Goal: Transaction & Acquisition: Purchase product/service

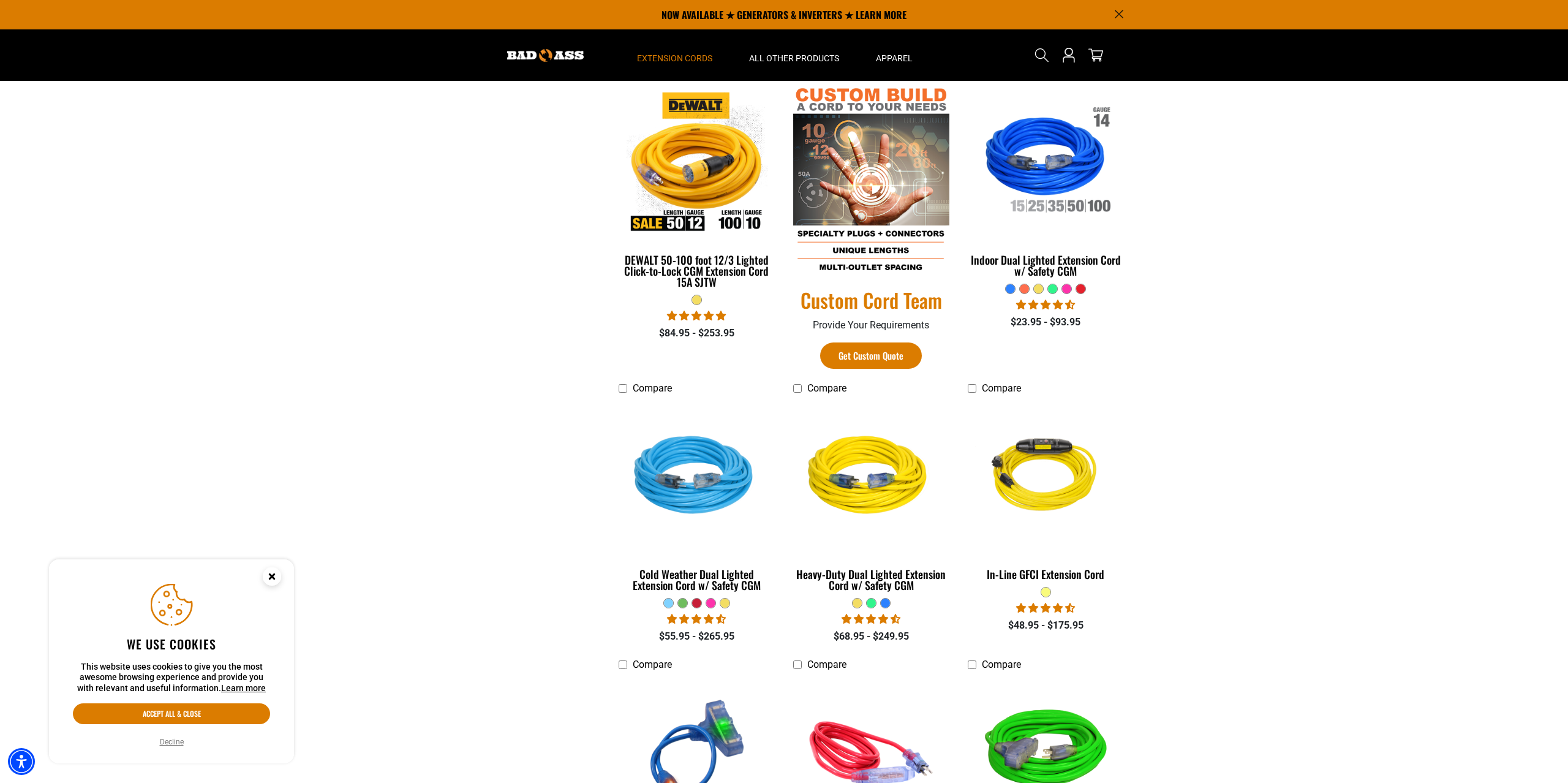
scroll to position [438, 0]
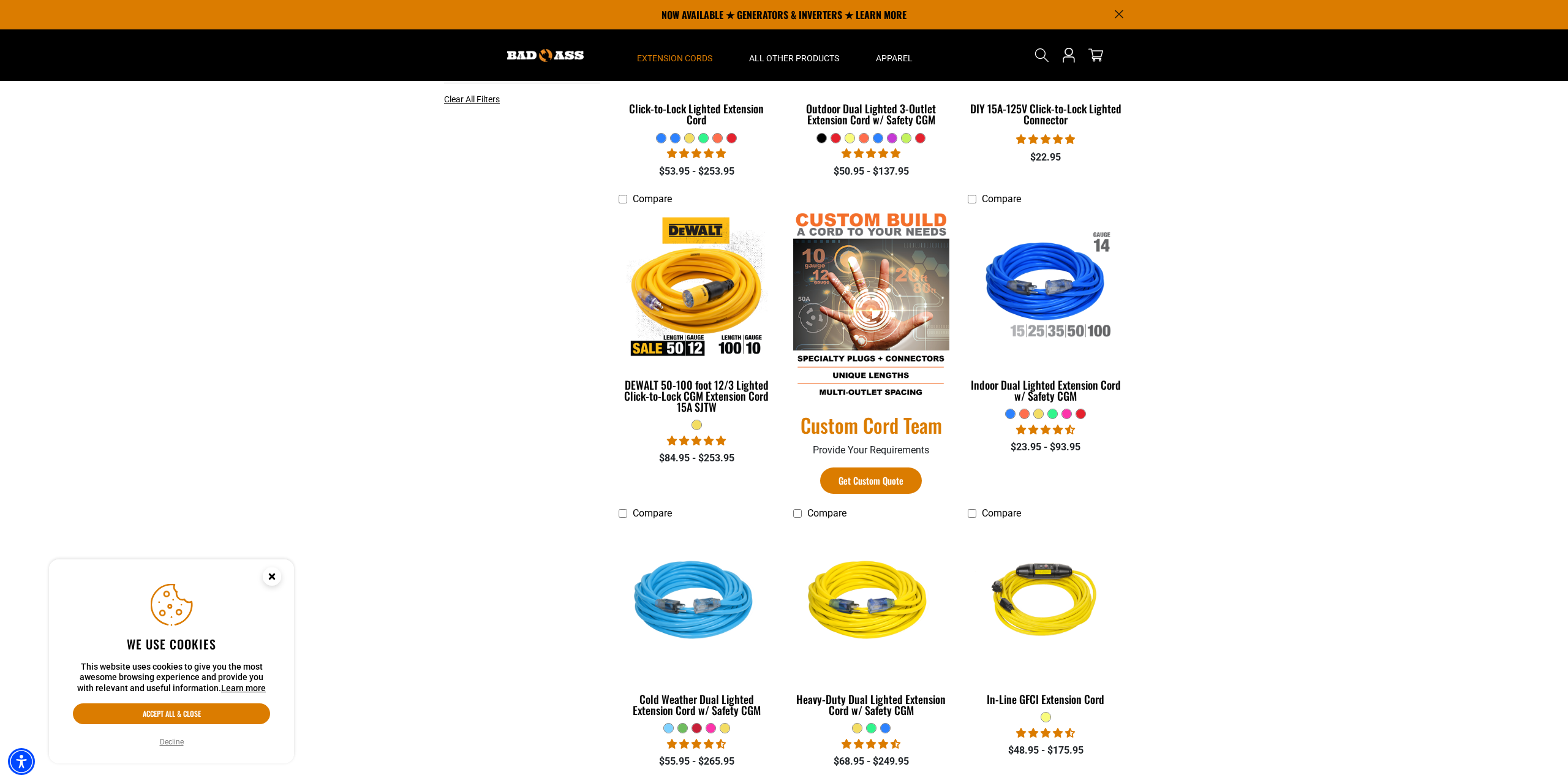
click at [848, 321] on img at bounding box center [871, 306] width 157 height 190
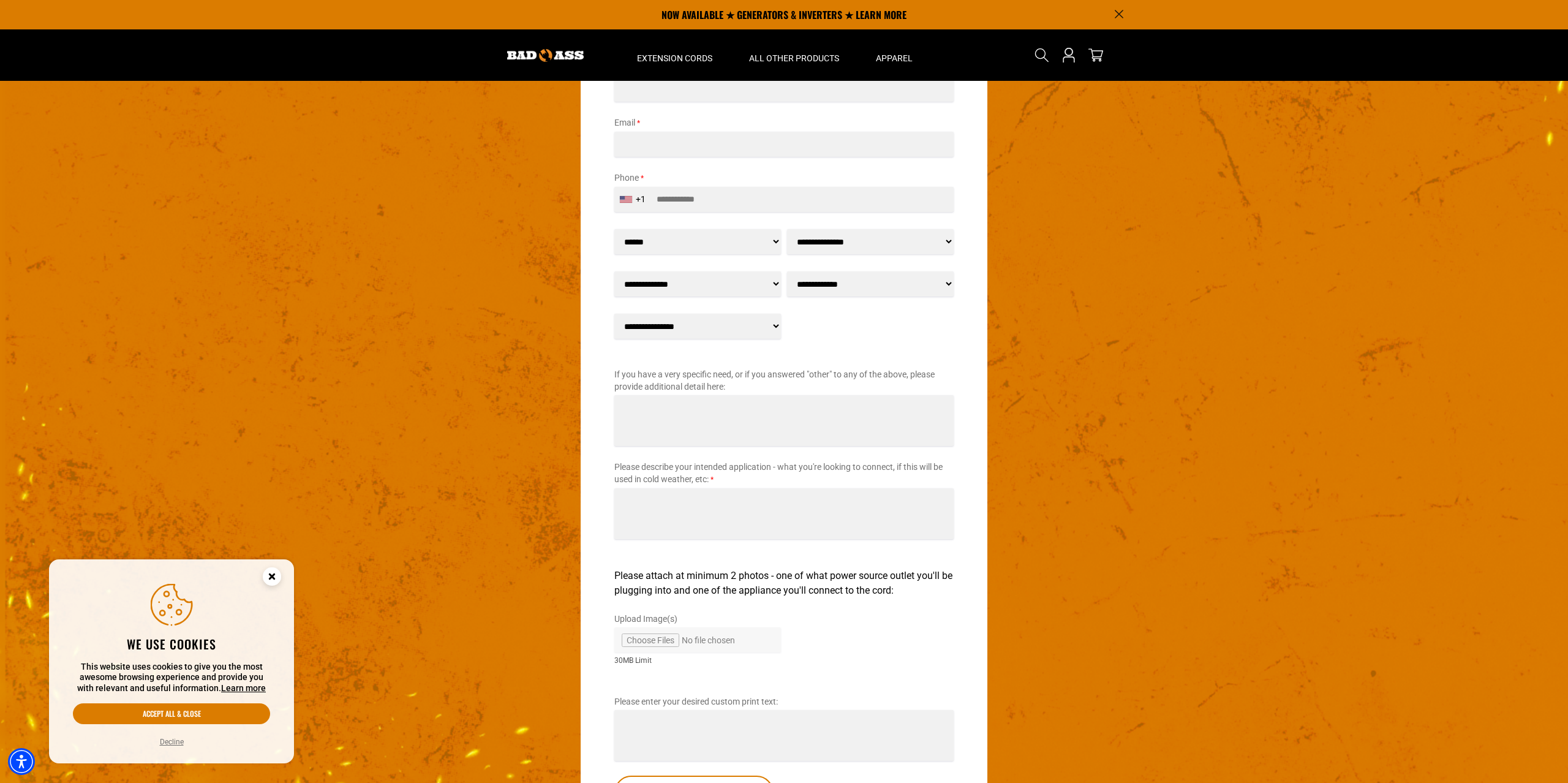
scroll to position [1395, 0]
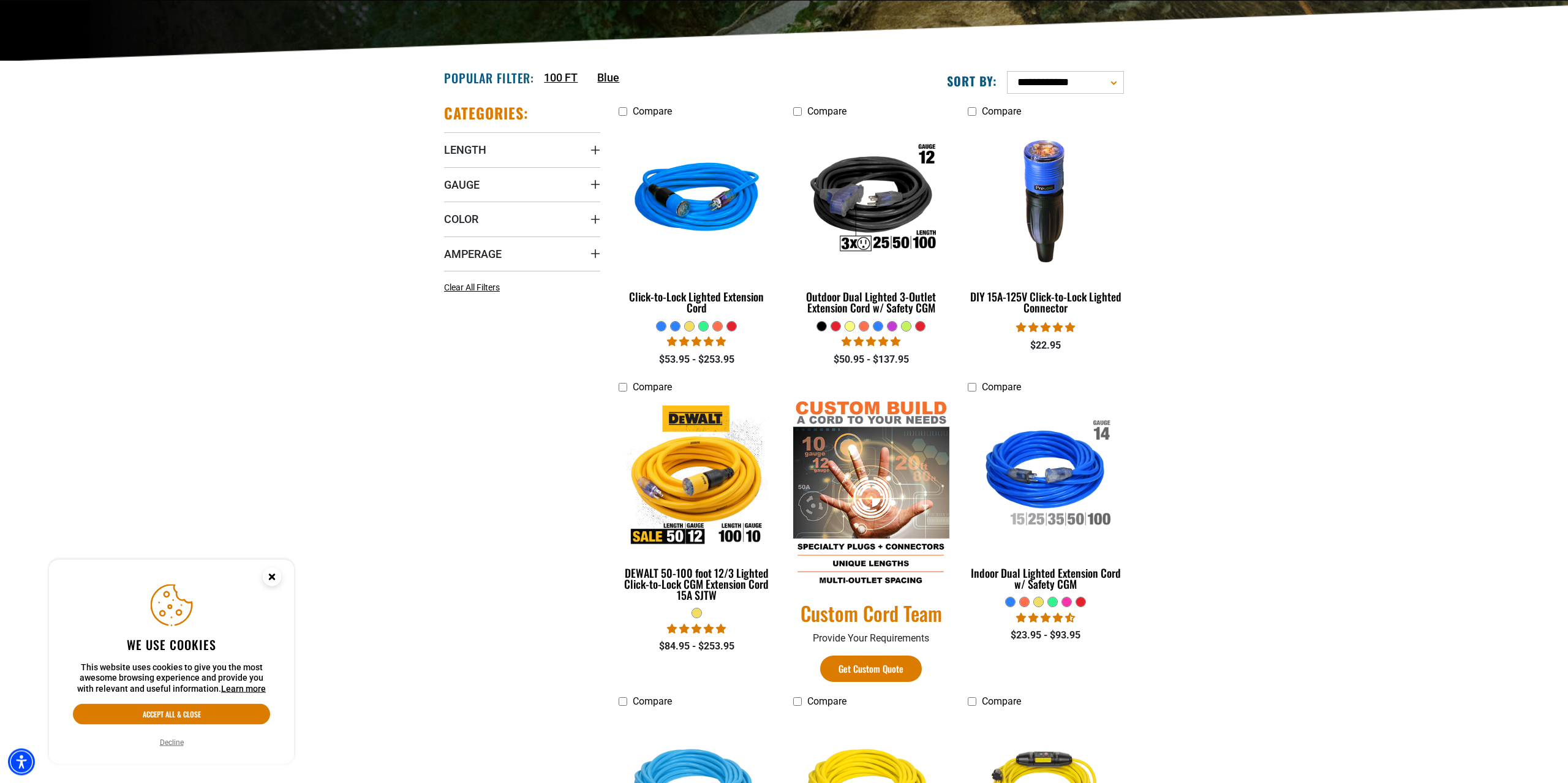
scroll to position [250, 0]
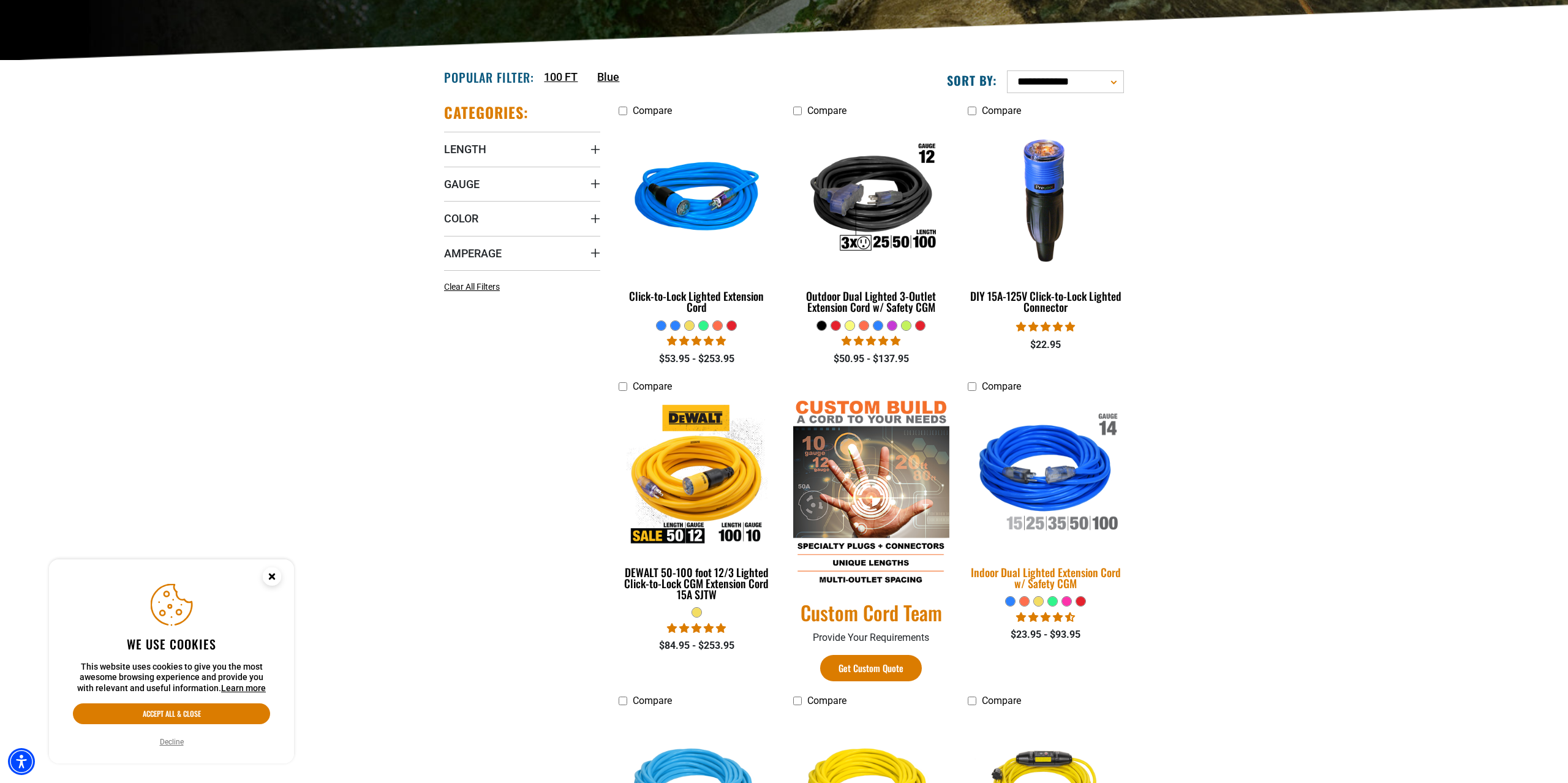
click at [1072, 579] on div "Indoor Dual Lighted Extension Cord w/ Safety CGM" at bounding box center [1046, 577] width 157 height 22
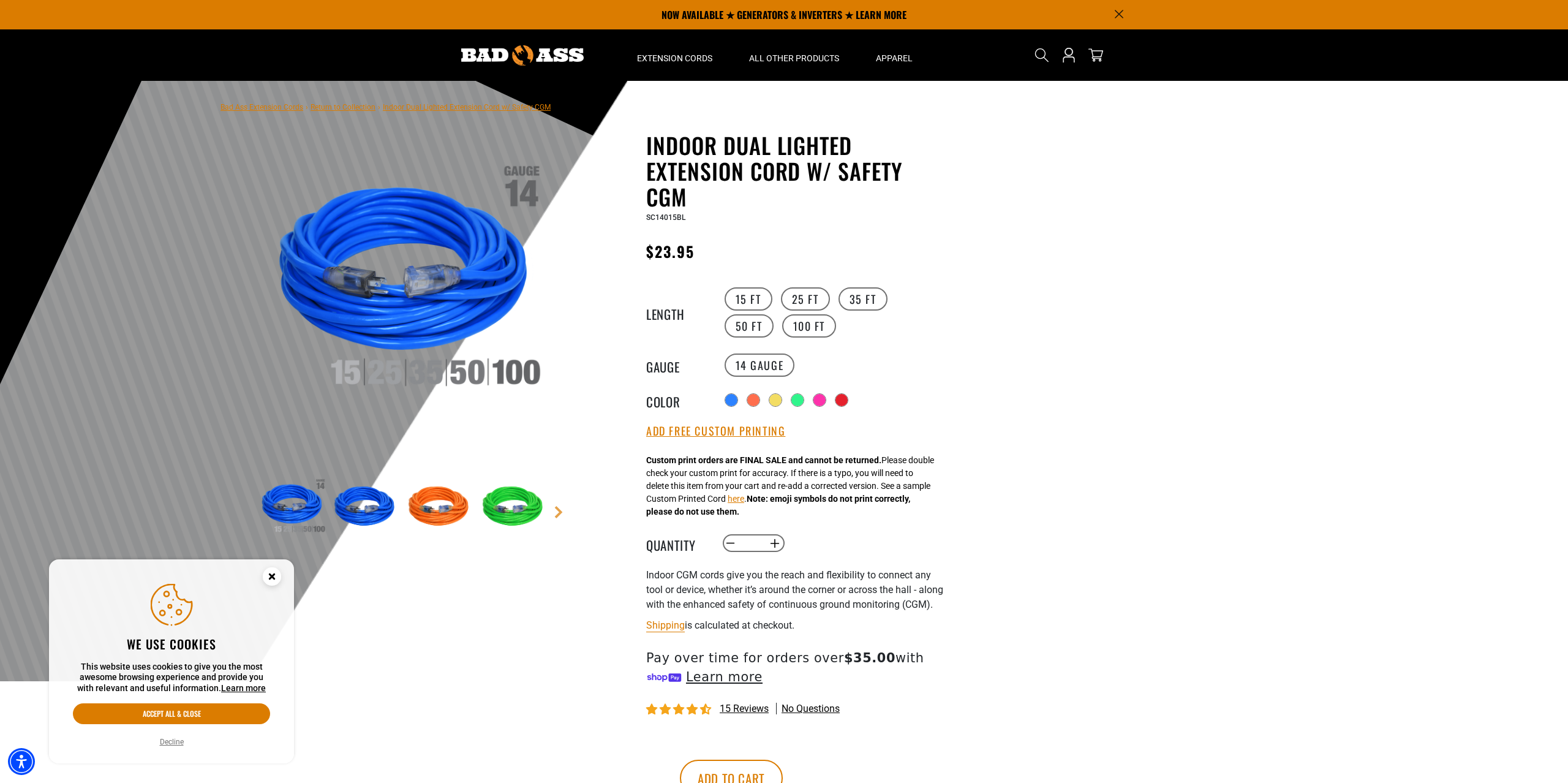
click at [1083, 471] on div at bounding box center [784, 380] width 1568 height 600
click at [1078, 471] on div at bounding box center [784, 380] width 1568 height 600
click at [745, 506] on button "here" at bounding box center [736, 498] width 16 height 13
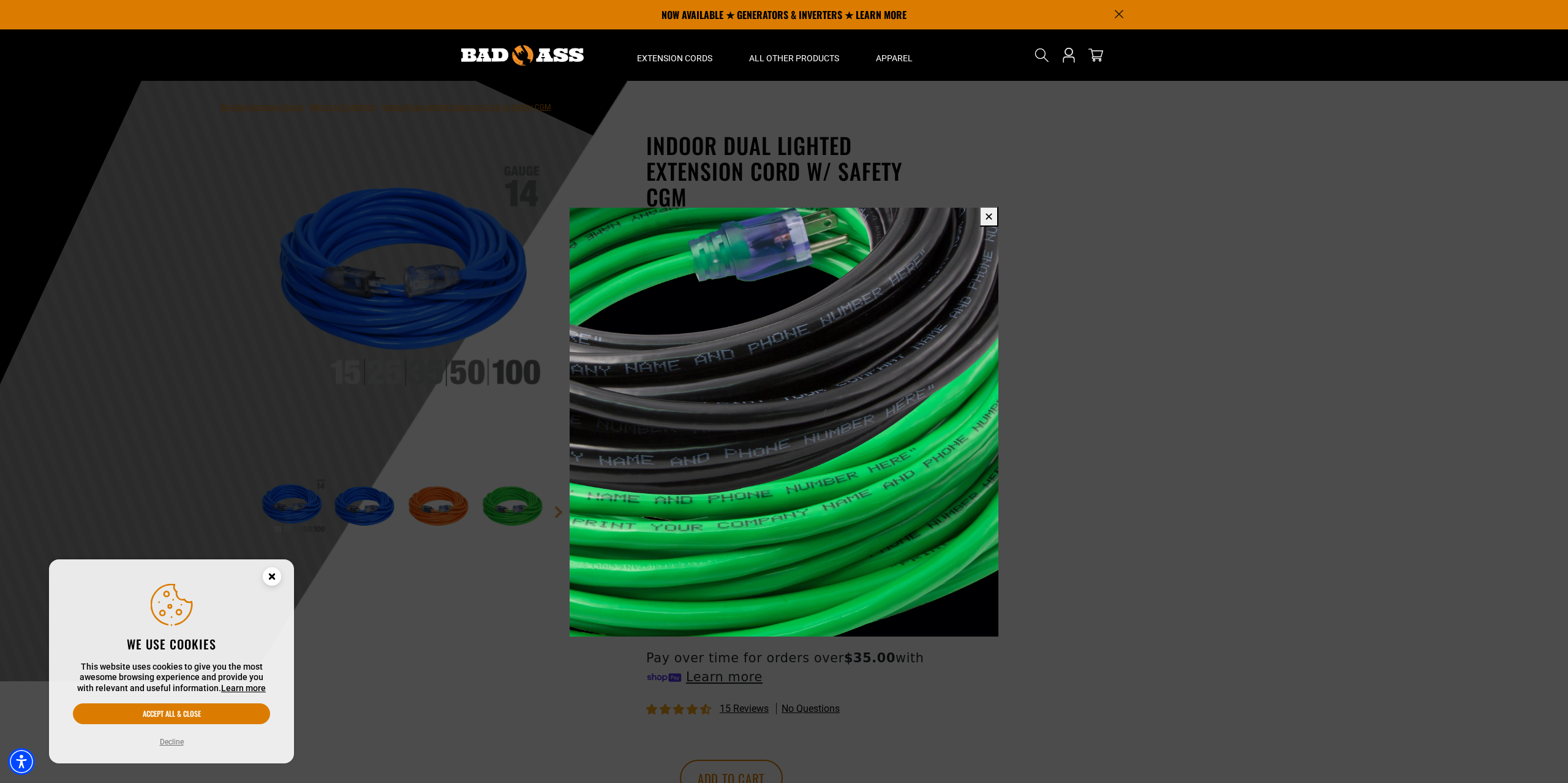
click at [1245, 584] on span at bounding box center [784, 391] width 1568 height 783
click at [1244, 584] on span at bounding box center [784, 391] width 1568 height 783
click at [993, 217] on button "✕" at bounding box center [989, 217] width 19 height 21
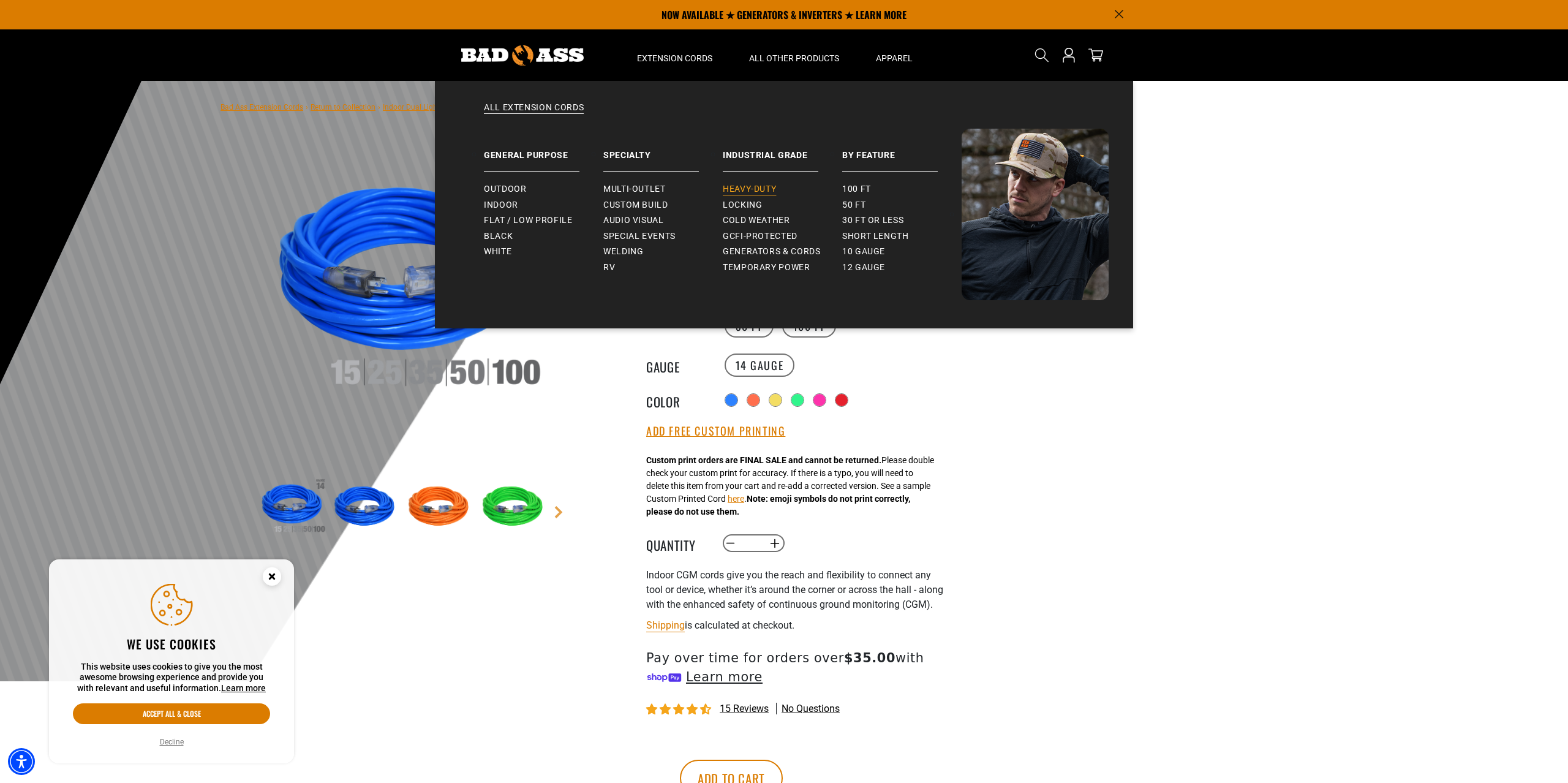
click at [769, 187] on span "Heavy-Duty" at bounding box center [750, 189] width 54 height 11
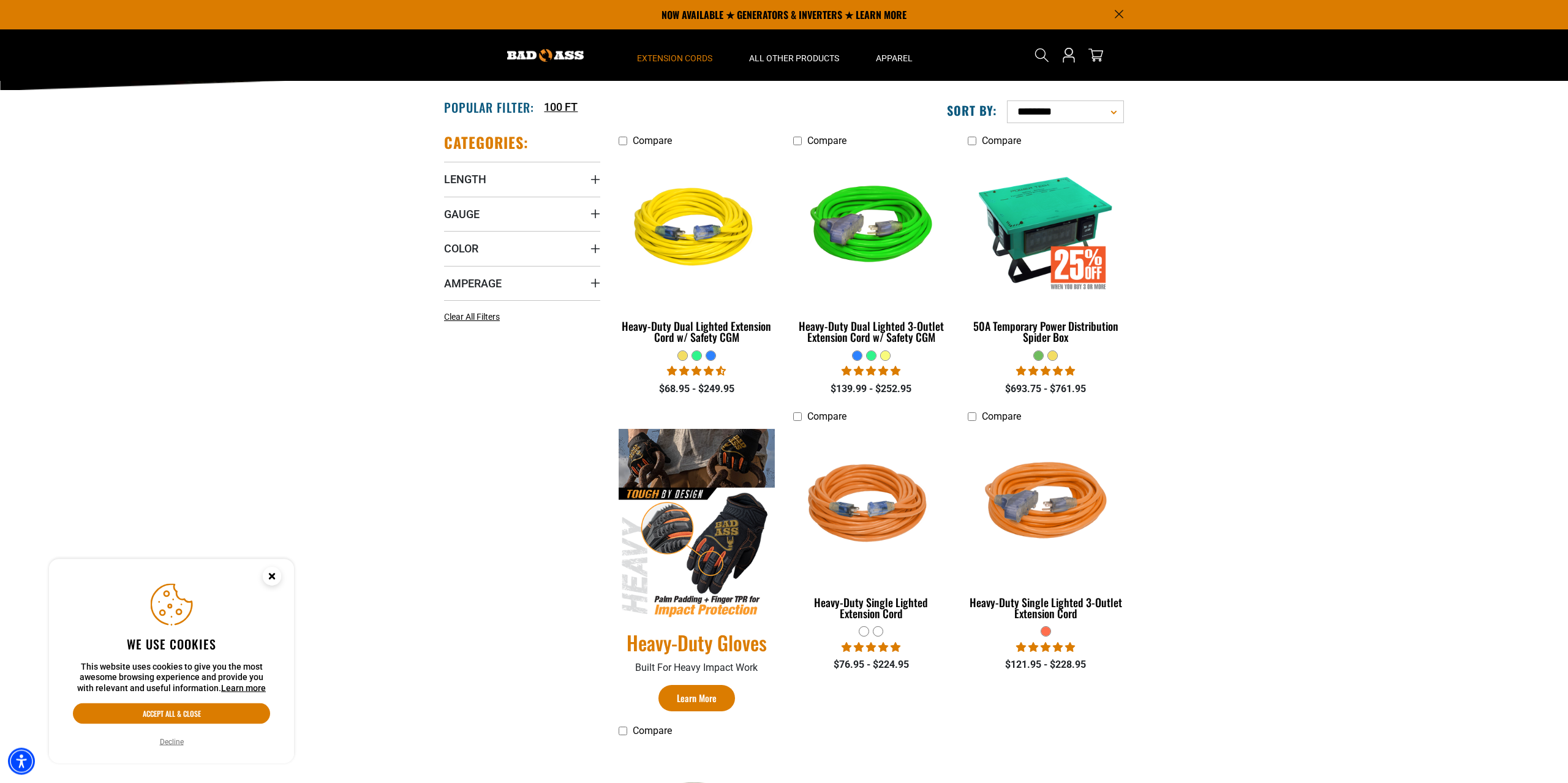
scroll to position [187, 0]
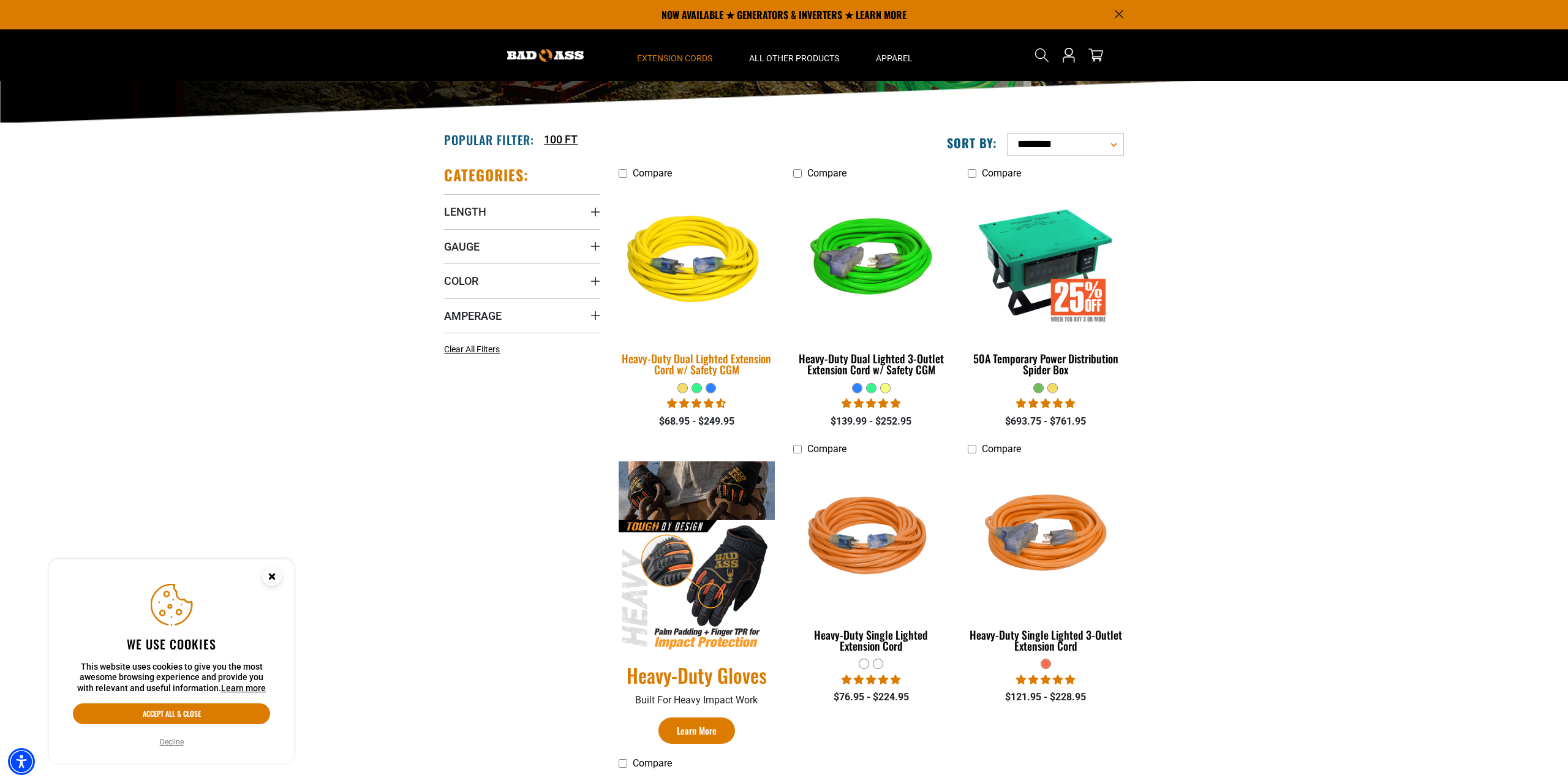
click at [693, 324] on img at bounding box center [697, 261] width 172 height 157
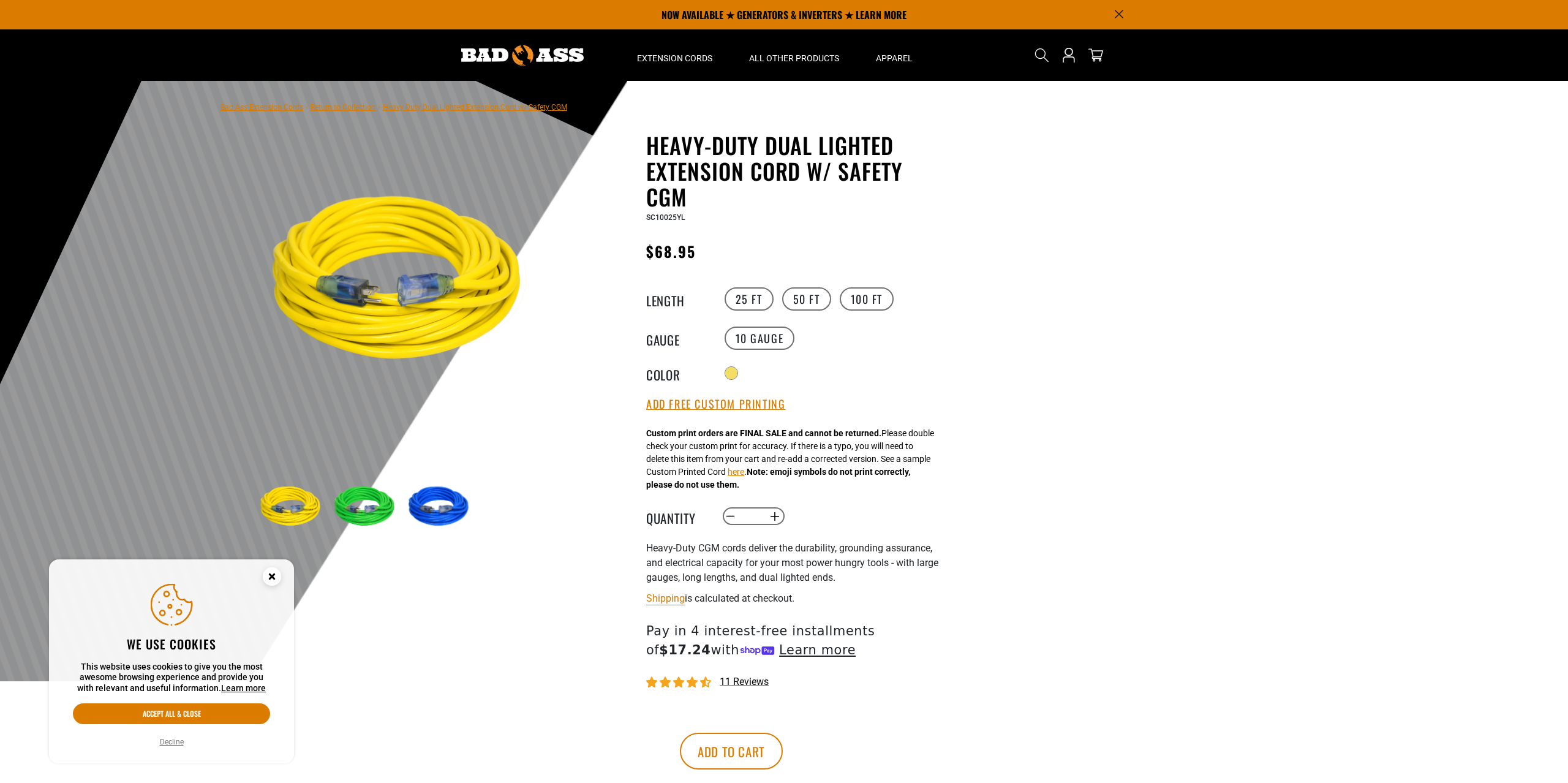
click at [1012, 372] on div at bounding box center [784, 380] width 1568 height 600
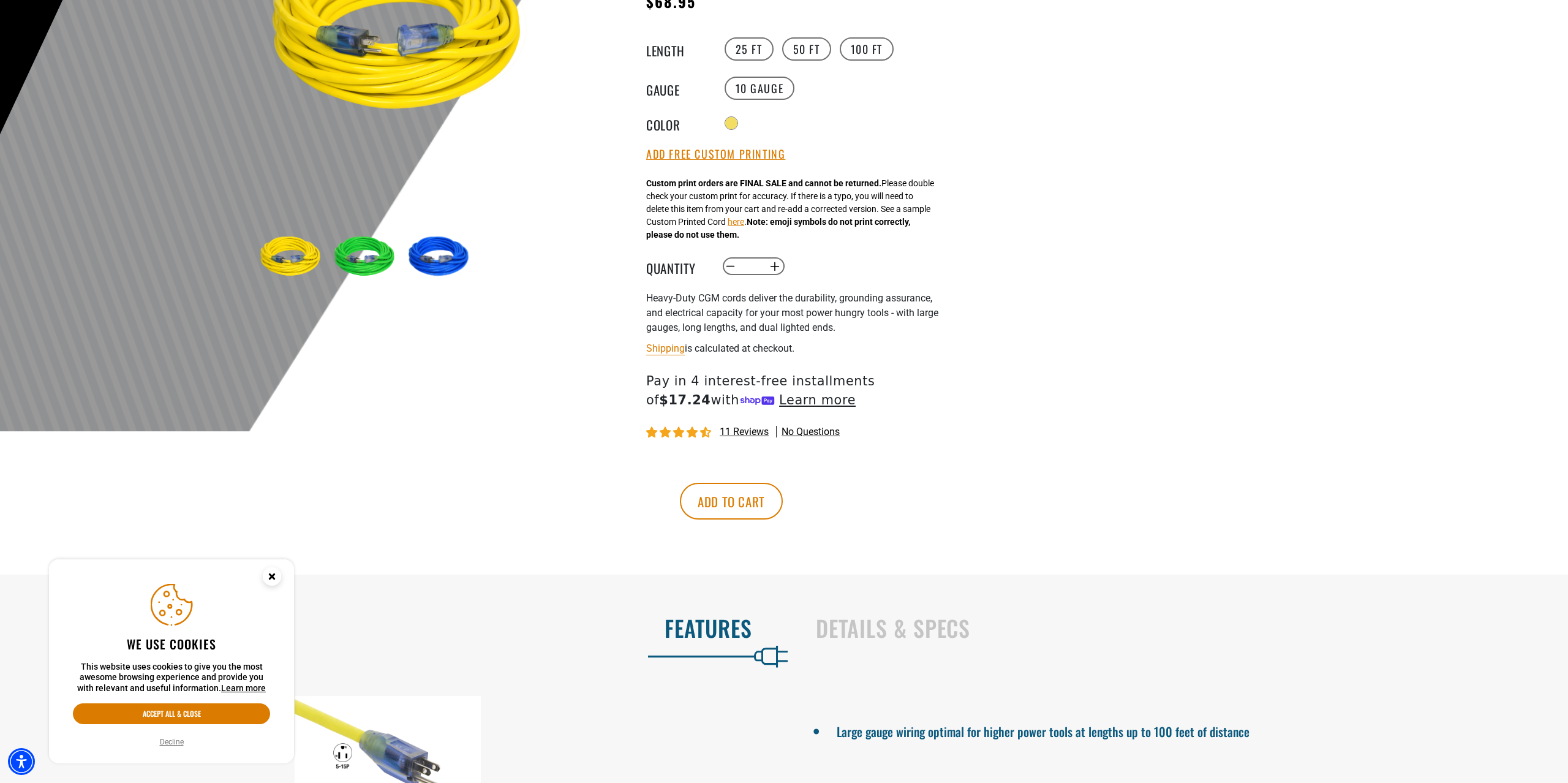
scroll to position [500, 0]
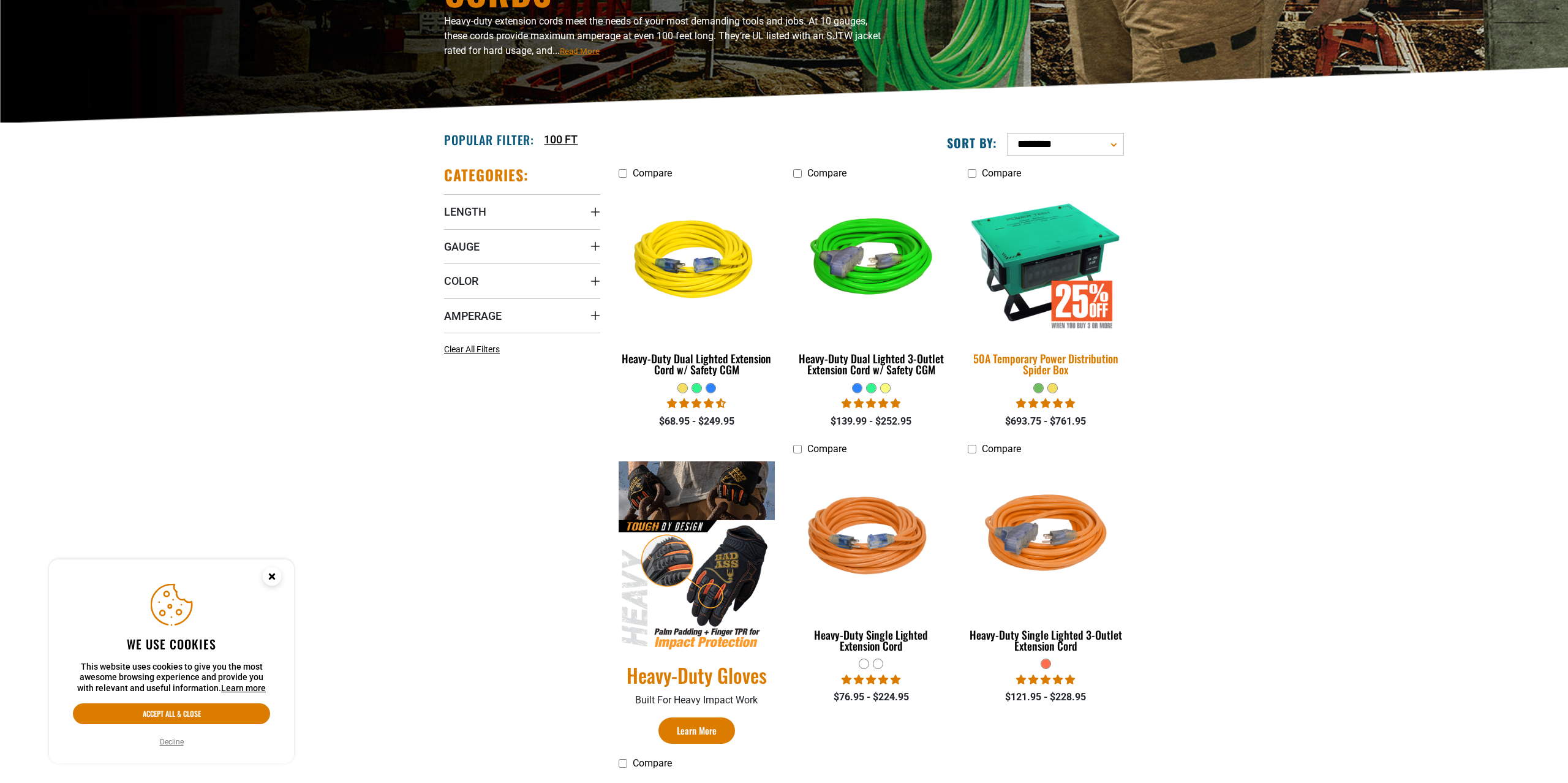
scroll to position [187, 0]
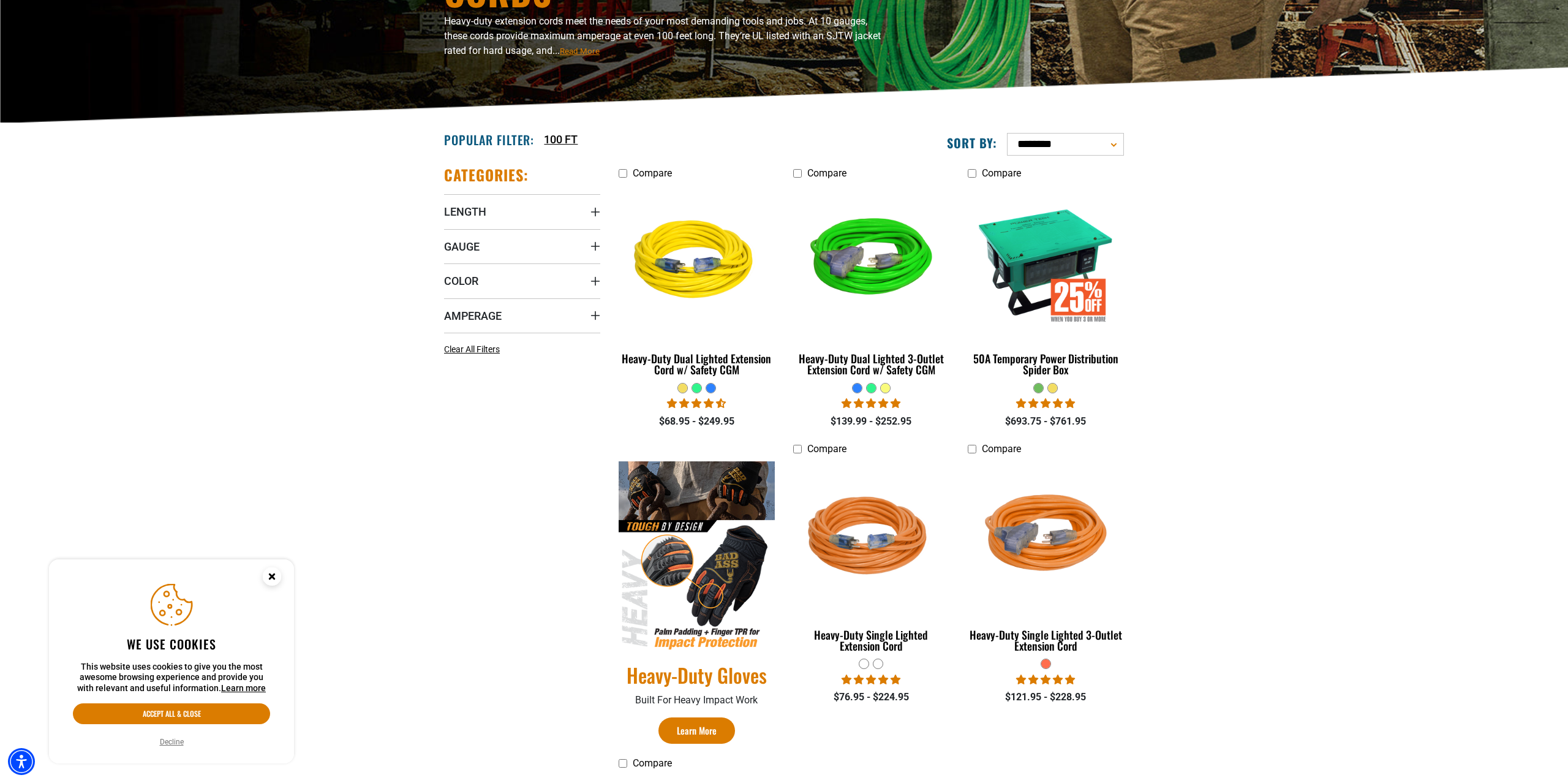
click at [697, 389] on div at bounding box center [697, 388] width 9 height 9
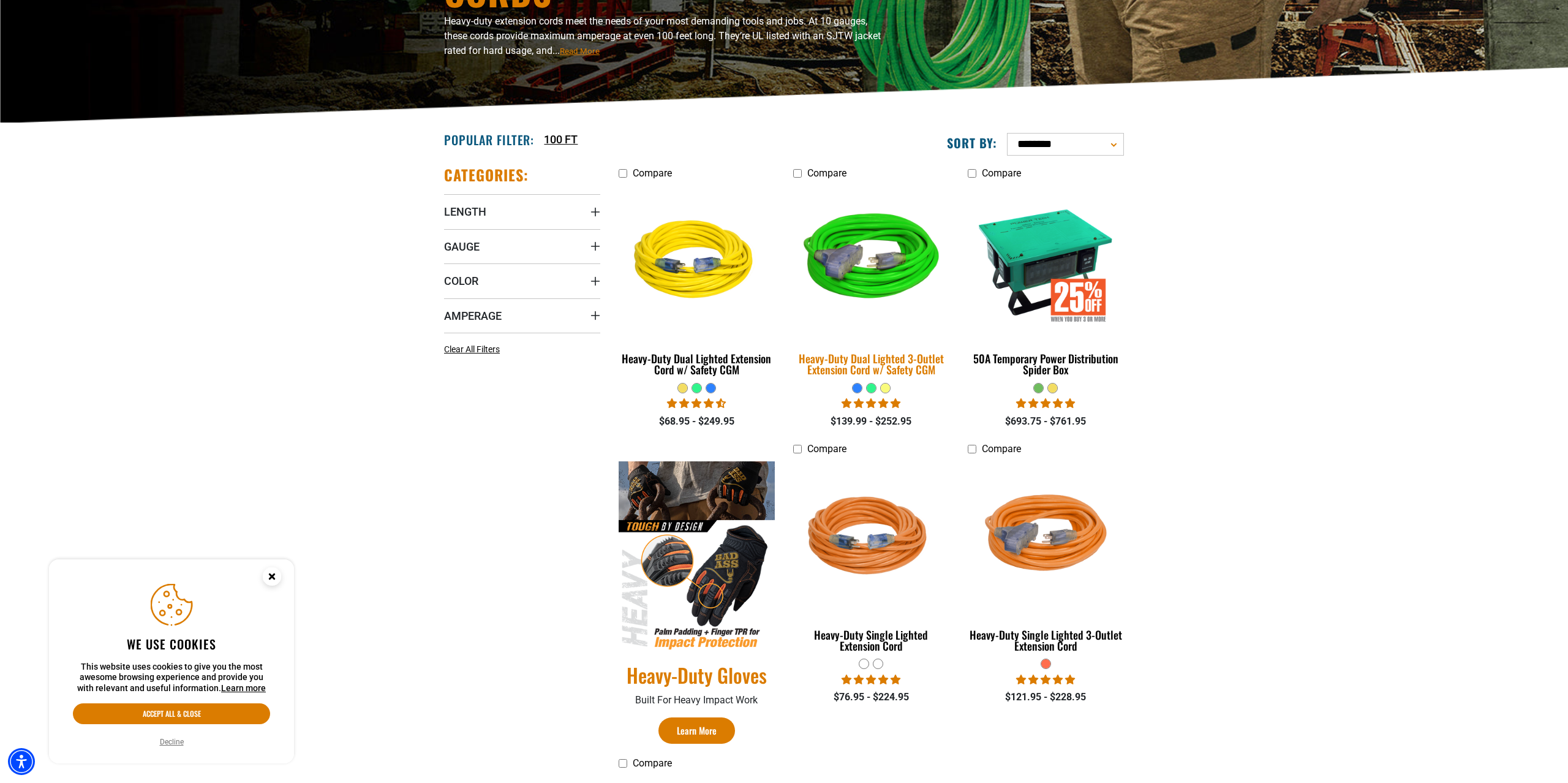
click at [881, 269] on img at bounding box center [872, 261] width 172 height 157
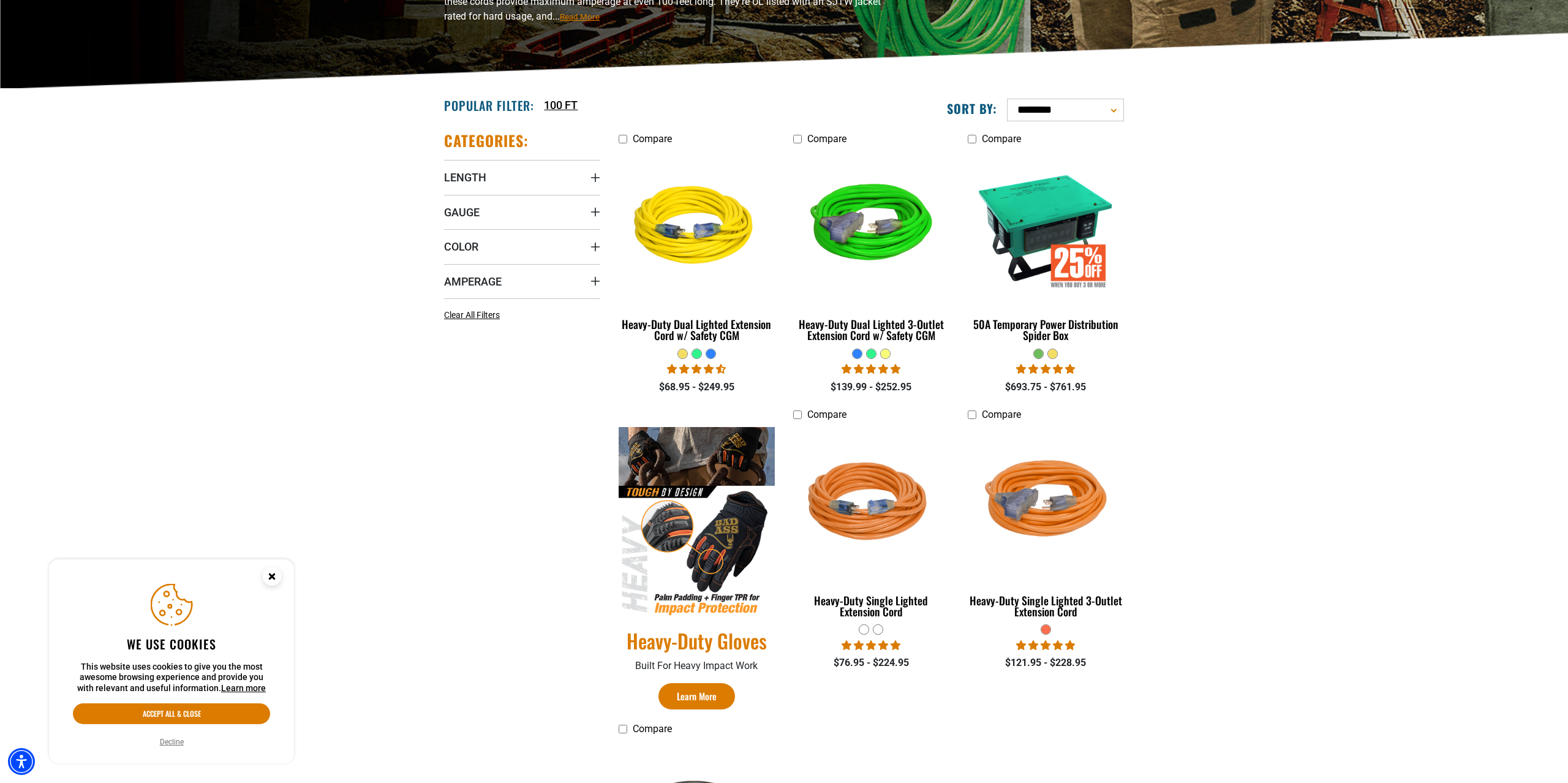
scroll to position [250, 0]
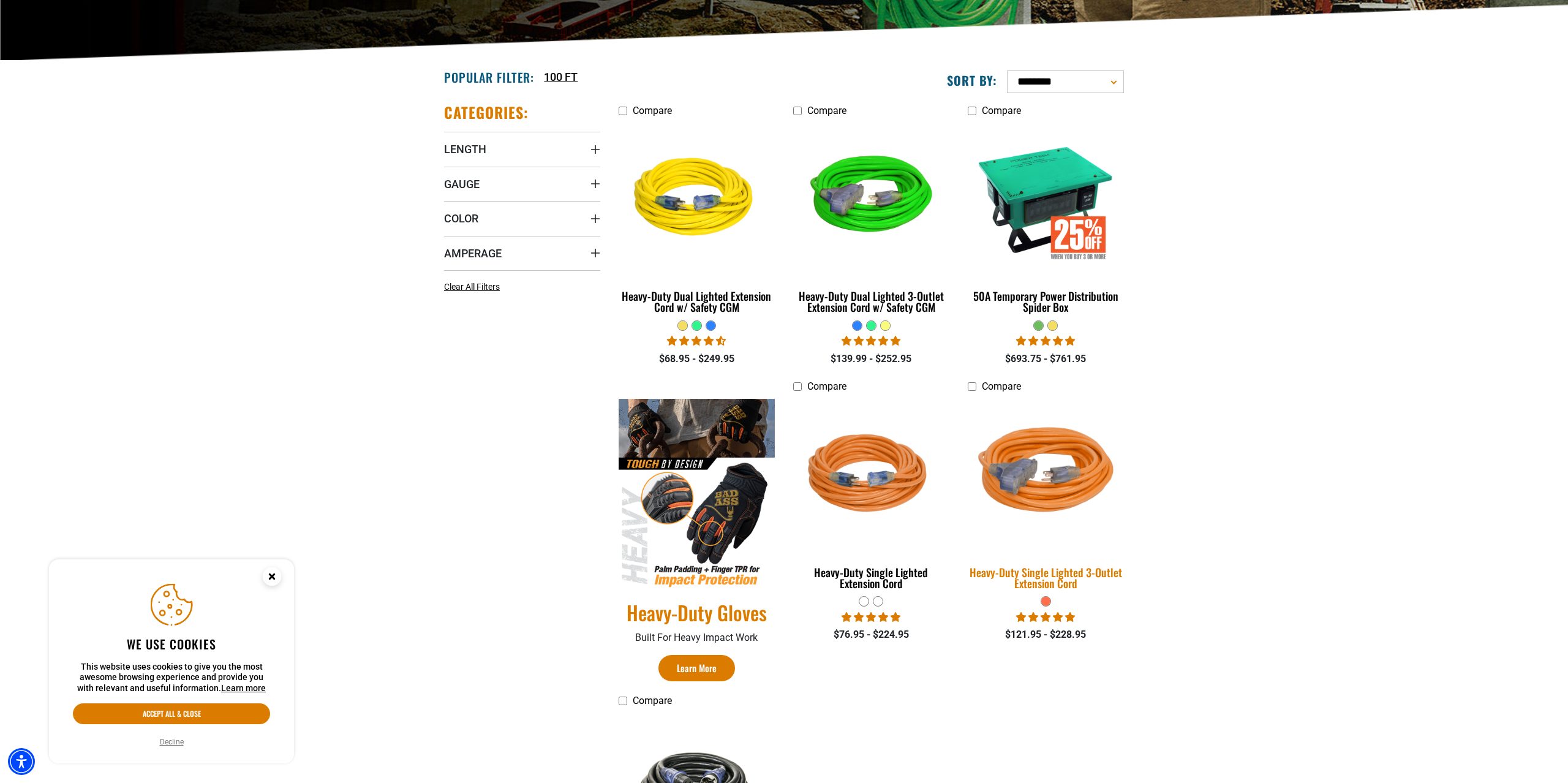
click at [1069, 476] on img at bounding box center [1046, 475] width 172 height 157
